Goal: Transaction & Acquisition: Purchase product/service

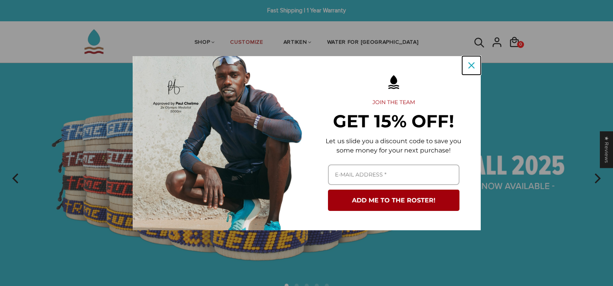
click at [473, 65] on icon "close icon" at bounding box center [471, 65] width 6 height 6
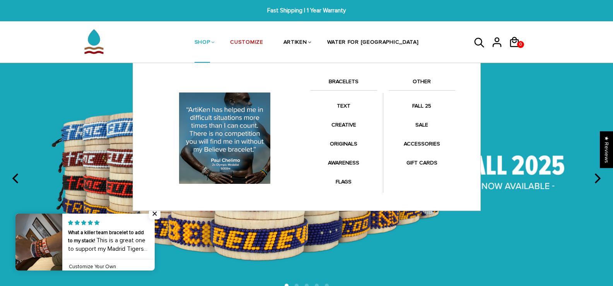
click at [351, 77] on link "BRACELETS" at bounding box center [344, 83] width 67 height 13
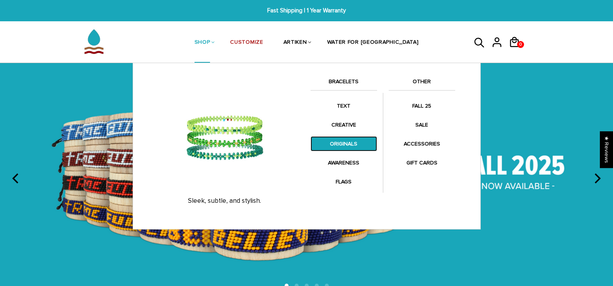
click at [348, 141] on link "ORIGINALS" at bounding box center [344, 143] width 67 height 15
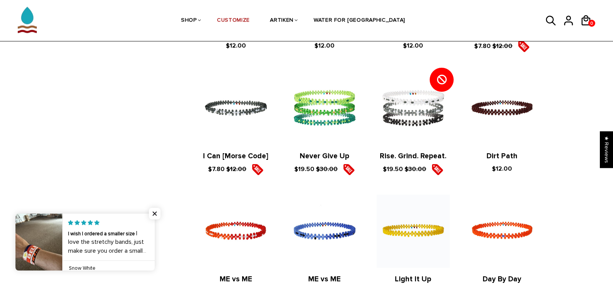
scroll to position [406, 0]
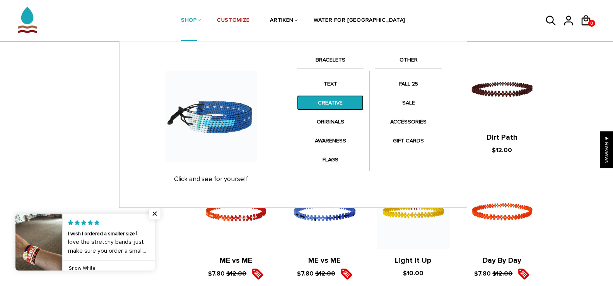
click at [345, 105] on link "CREATIVE" at bounding box center [330, 102] width 67 height 15
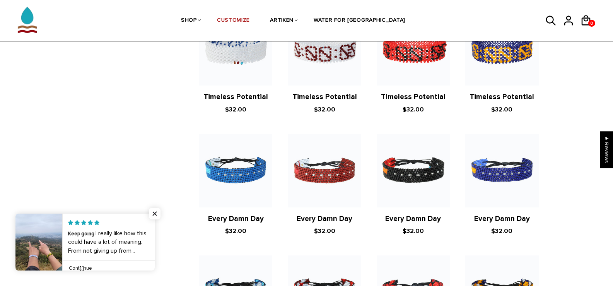
scroll to position [425, 0]
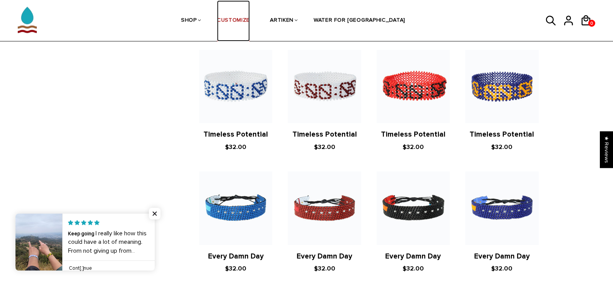
click at [249, 23] on link "CUSTOMIZE" at bounding box center [233, 20] width 33 height 41
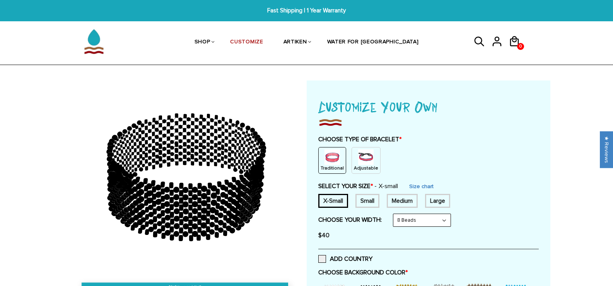
click at [368, 160] on img at bounding box center [365, 156] width 15 height 15
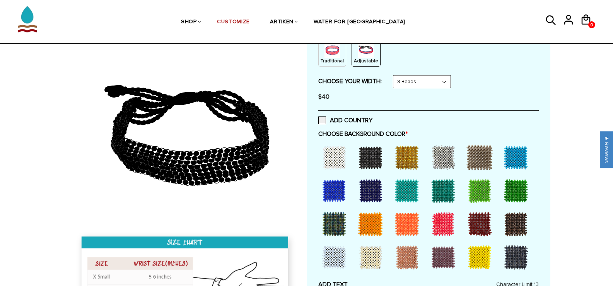
scroll to position [116, 0]
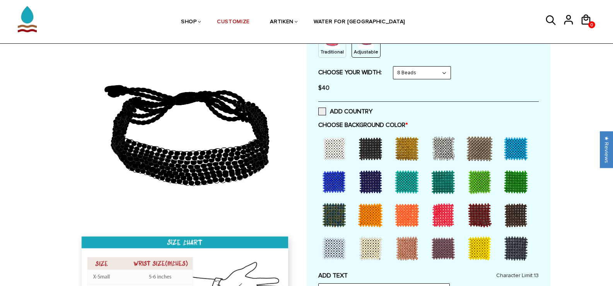
click at [335, 143] on div at bounding box center [334, 148] width 31 height 31
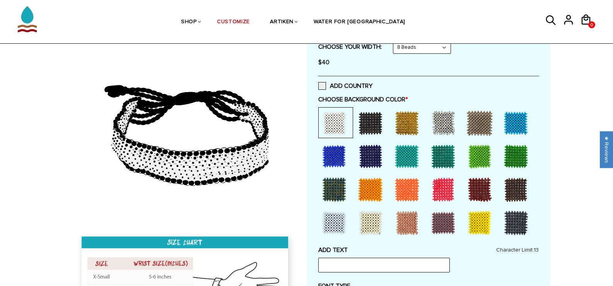
scroll to position [193, 0]
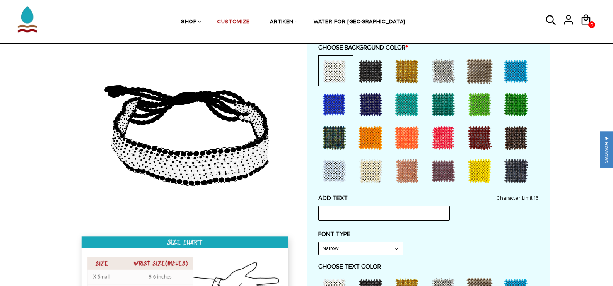
click at [482, 177] on div at bounding box center [479, 170] width 31 height 31
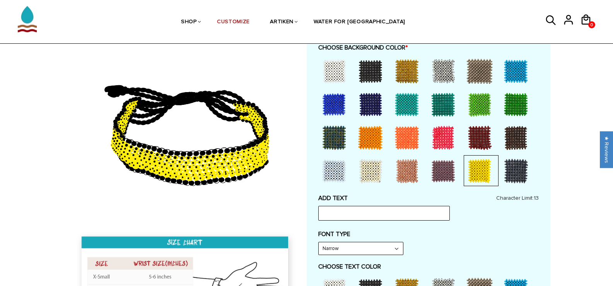
click at [504, 169] on div at bounding box center [515, 170] width 31 height 31
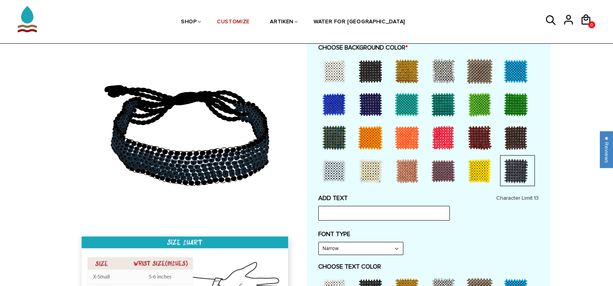
click at [511, 143] on div at bounding box center [515, 137] width 31 height 31
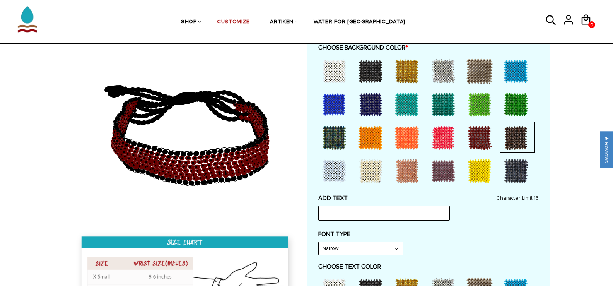
click at [502, 104] on div at bounding box center [515, 104] width 31 height 31
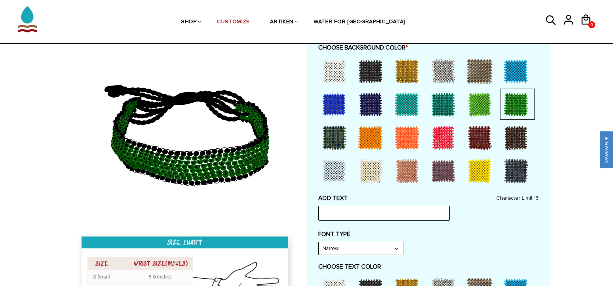
click at [460, 99] on div at bounding box center [444, 104] width 35 height 31
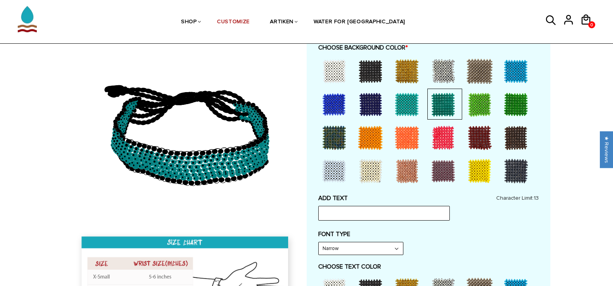
click at [484, 99] on div at bounding box center [479, 104] width 31 height 31
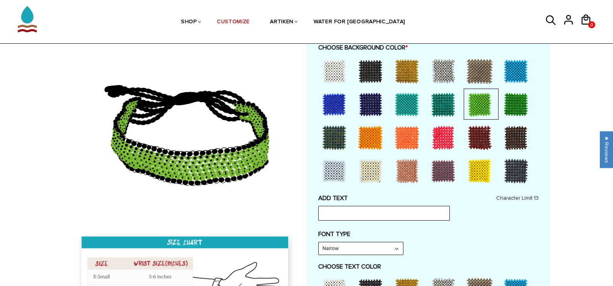
click at [330, 128] on div at bounding box center [334, 137] width 31 height 31
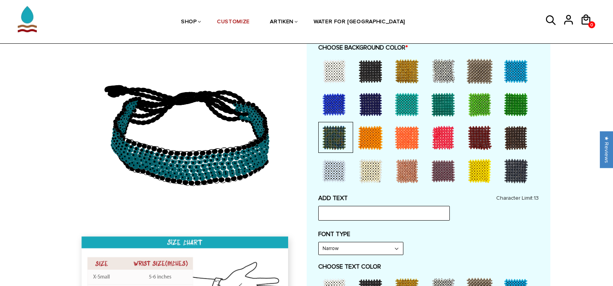
click at [511, 97] on div at bounding box center [515, 104] width 31 height 31
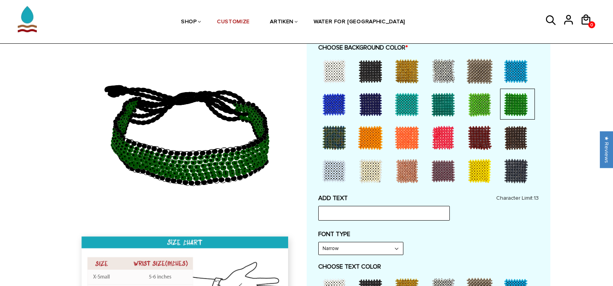
click at [510, 128] on div at bounding box center [515, 137] width 31 height 31
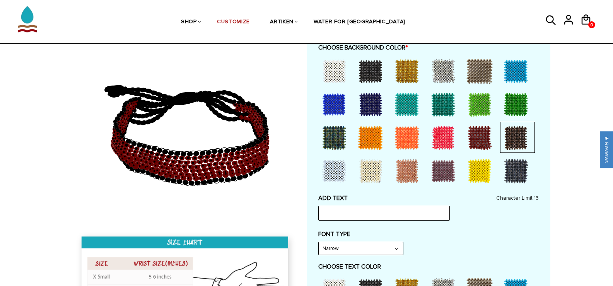
click at [516, 106] on div at bounding box center [515, 104] width 31 height 31
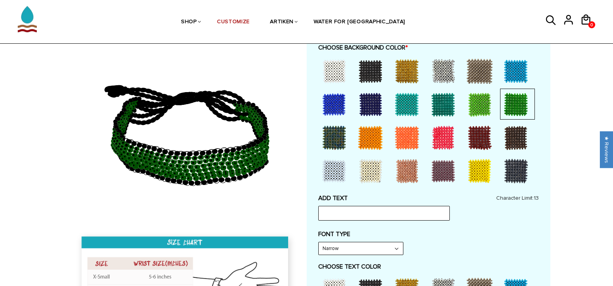
click at [481, 103] on div at bounding box center [479, 104] width 31 height 31
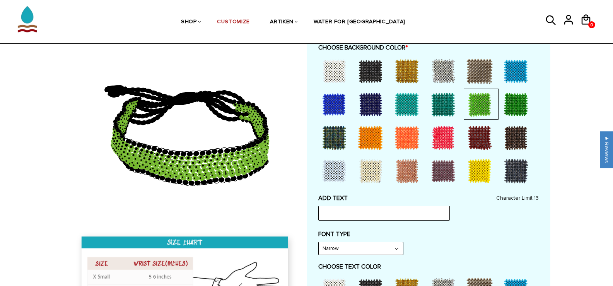
click at [518, 99] on div at bounding box center [515, 104] width 31 height 31
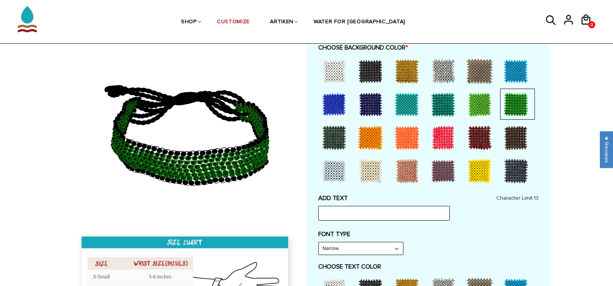
scroll to position [387, 0]
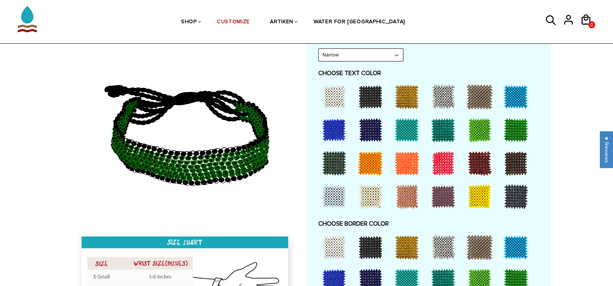
click at [365, 96] on div at bounding box center [370, 96] width 31 height 31
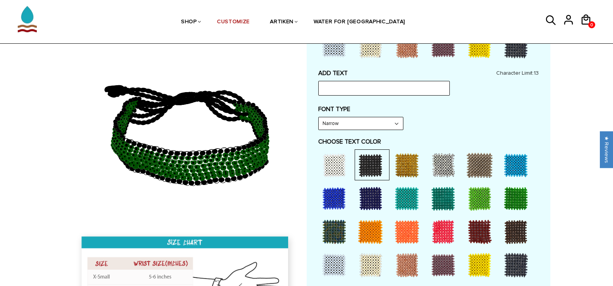
scroll to position [309, 0]
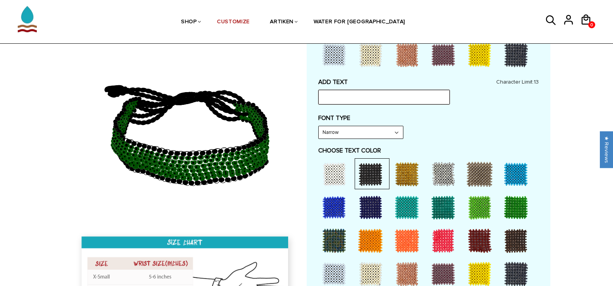
click at [363, 103] on input "text" at bounding box center [383, 97] width 131 height 15
type input "ffhky"
click at [509, 117] on label "FONT TYPE" at bounding box center [428, 118] width 220 height 8
click at [413, 172] on div at bounding box center [406, 174] width 31 height 31
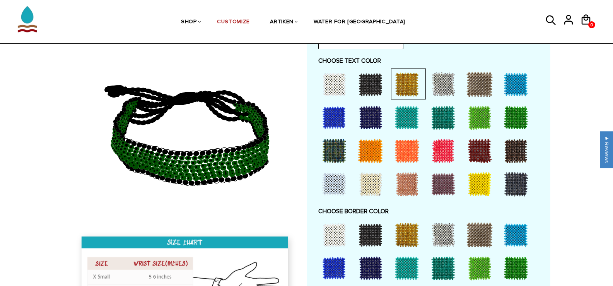
scroll to position [387, 0]
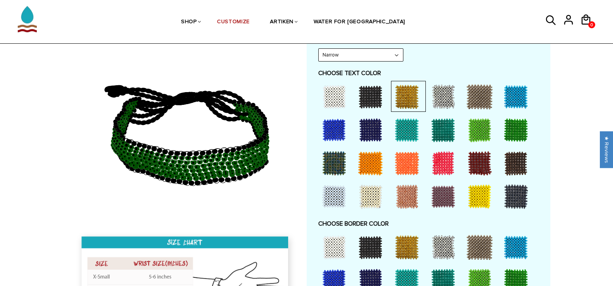
click at [339, 93] on div at bounding box center [334, 96] width 31 height 31
click at [352, 51] on select "Narrow Bold" at bounding box center [361, 55] width 84 height 12
click at [372, 55] on select "Narrow Bold" at bounding box center [361, 55] width 84 height 12
click at [512, 203] on div at bounding box center [515, 196] width 31 height 31
click at [347, 102] on div at bounding box center [334, 96] width 31 height 31
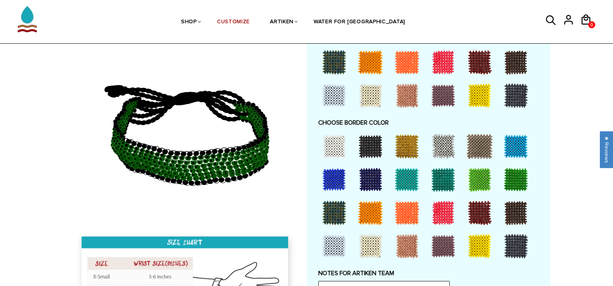
scroll to position [503, 0]
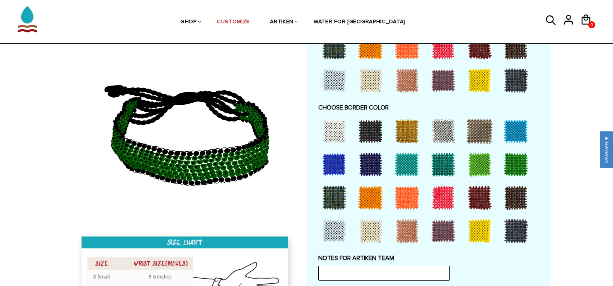
click at [484, 202] on div at bounding box center [479, 197] width 31 height 31
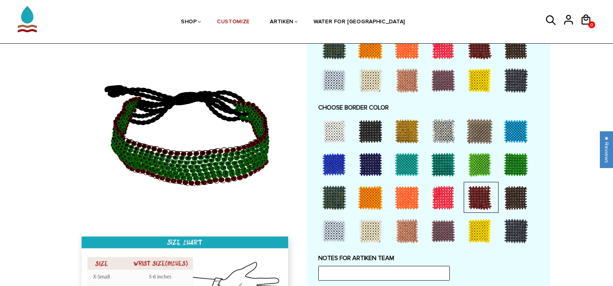
click at [480, 120] on div at bounding box center [479, 131] width 31 height 31
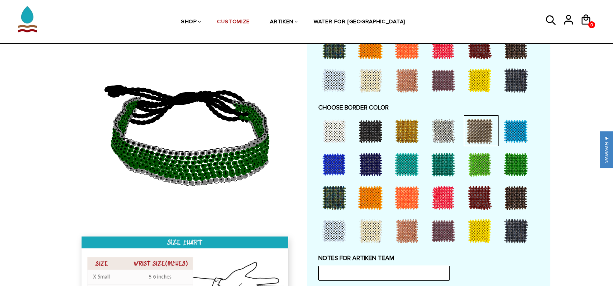
click at [454, 125] on div at bounding box center [443, 131] width 31 height 31
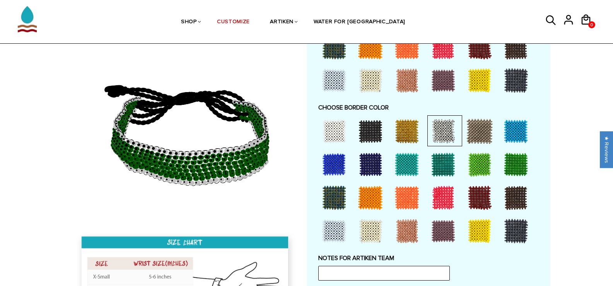
click at [398, 126] on div at bounding box center [406, 131] width 31 height 31
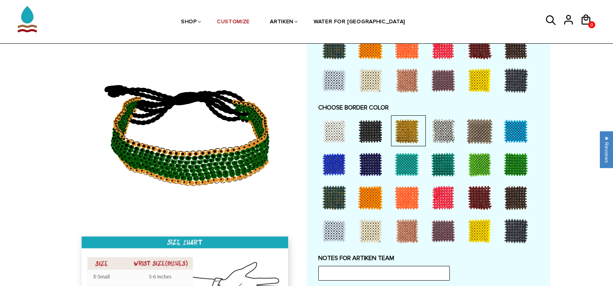
click at [378, 131] on div at bounding box center [370, 131] width 31 height 31
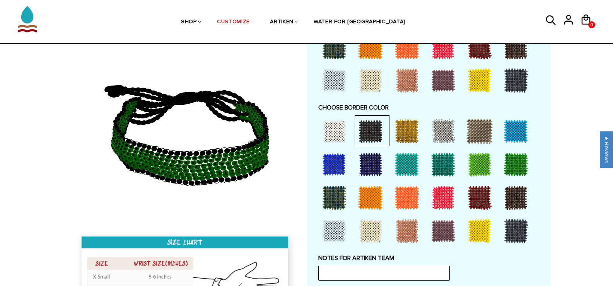
click at [510, 225] on div at bounding box center [515, 230] width 31 height 31
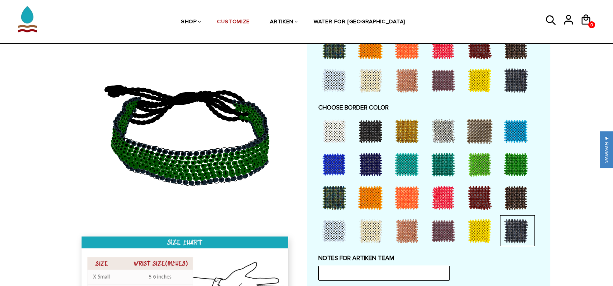
click at [200, 154] on icon at bounding box center [186, 130] width 222 height 193
drag, startPoint x: 228, startPoint y: 145, endPoint x: 167, endPoint y: 147, distance: 60.7
click at [167, 147] on icon at bounding box center [186, 130] width 222 height 193
drag, startPoint x: 193, startPoint y: 147, endPoint x: 198, endPoint y: 97, distance: 50.1
click at [143, 114] on icon at bounding box center [186, 130] width 222 height 193
